Goal: Transaction & Acquisition: Purchase product/service

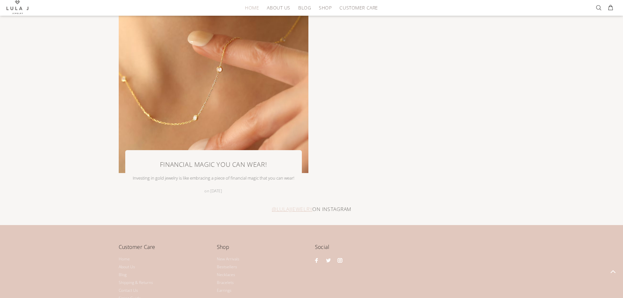
scroll to position [1499, 0]
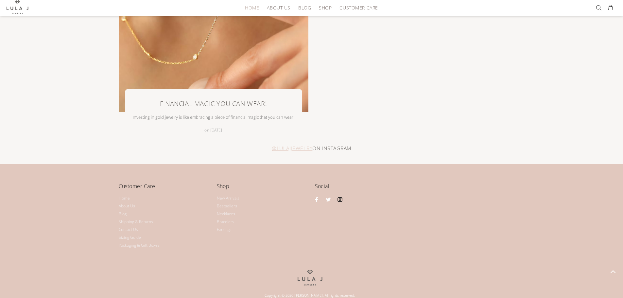
click at [340, 198] on link at bounding box center [340, 199] width 9 height 9
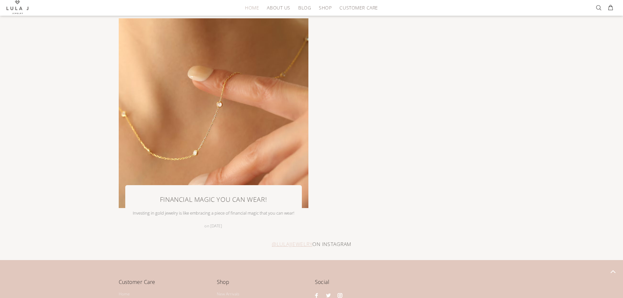
scroll to position [1368, 0]
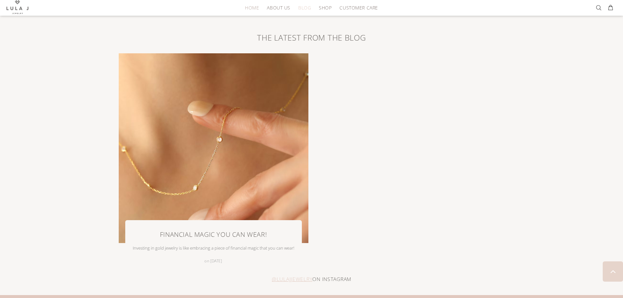
click at [311, 9] on span "BLOG" at bounding box center [304, 7] width 13 height 5
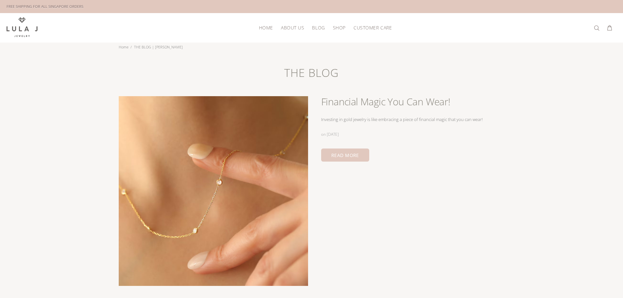
click at [325, 24] on link "BLOG" at bounding box center [318, 28] width 21 height 10
click at [343, 28] on span "SHOP" at bounding box center [339, 27] width 13 height 5
click at [341, 45] on span "New Arrivals" at bounding box center [345, 47] width 25 height 6
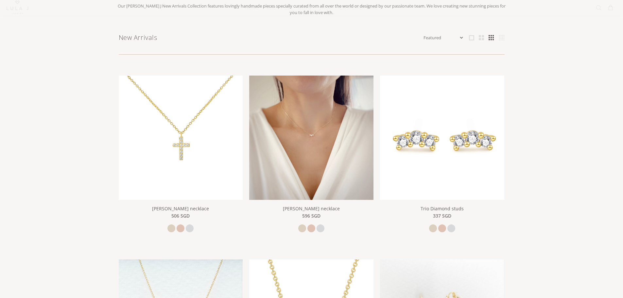
scroll to position [65, 0]
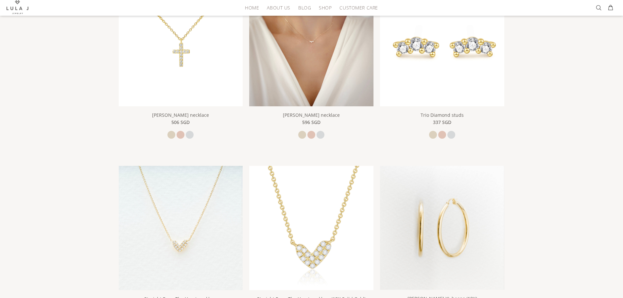
scroll to position [98, 0]
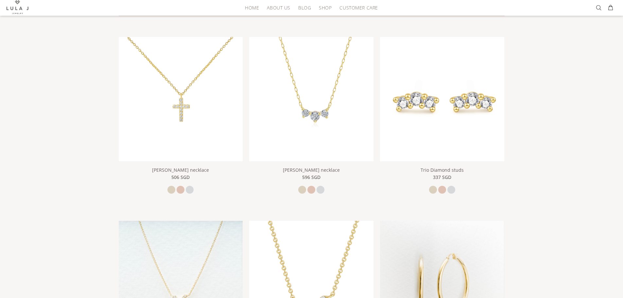
click at [316, 7] on link "SHOP" at bounding box center [325, 8] width 21 height 10
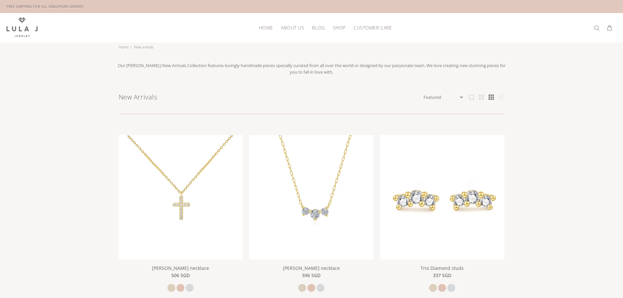
click at [333, 25] on span "SHOP" at bounding box center [339, 27] width 13 height 5
click at [344, 75] on span "Earrings" at bounding box center [341, 78] width 16 height 6
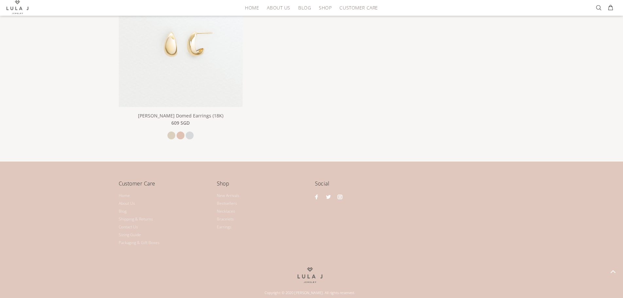
scroll to position [1227, 0]
